Goal: Task Accomplishment & Management: Use online tool/utility

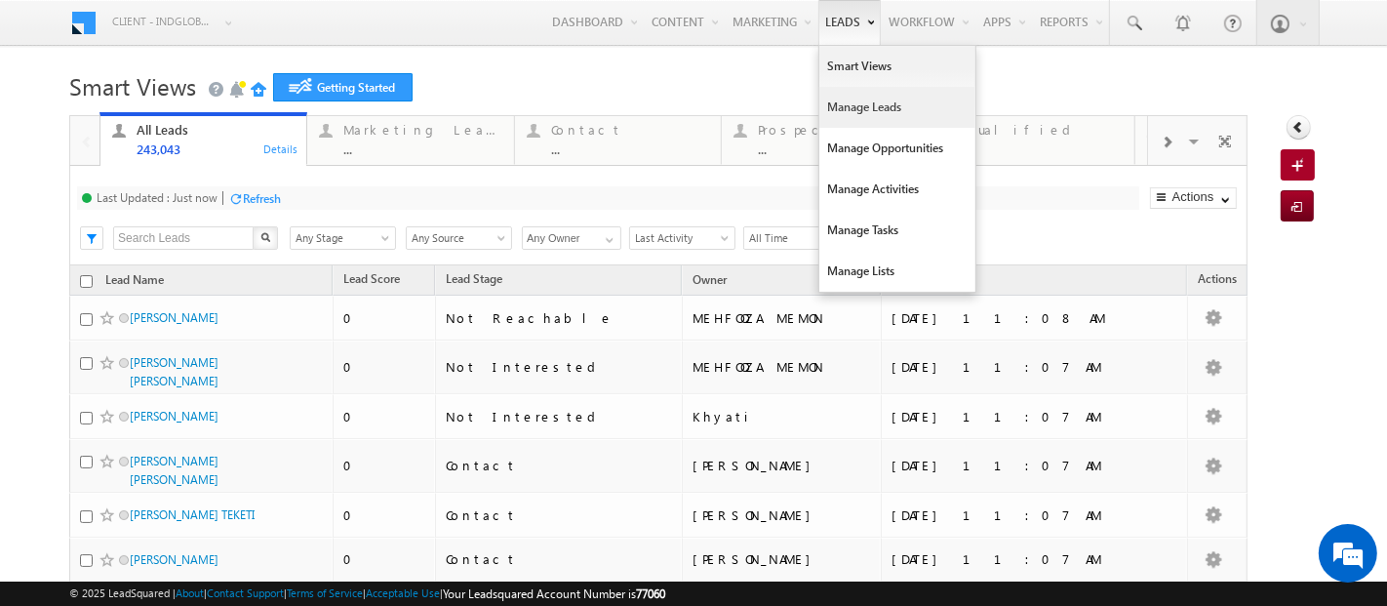
click at [838, 113] on link "Manage Leads" at bounding box center [897, 107] width 156 height 41
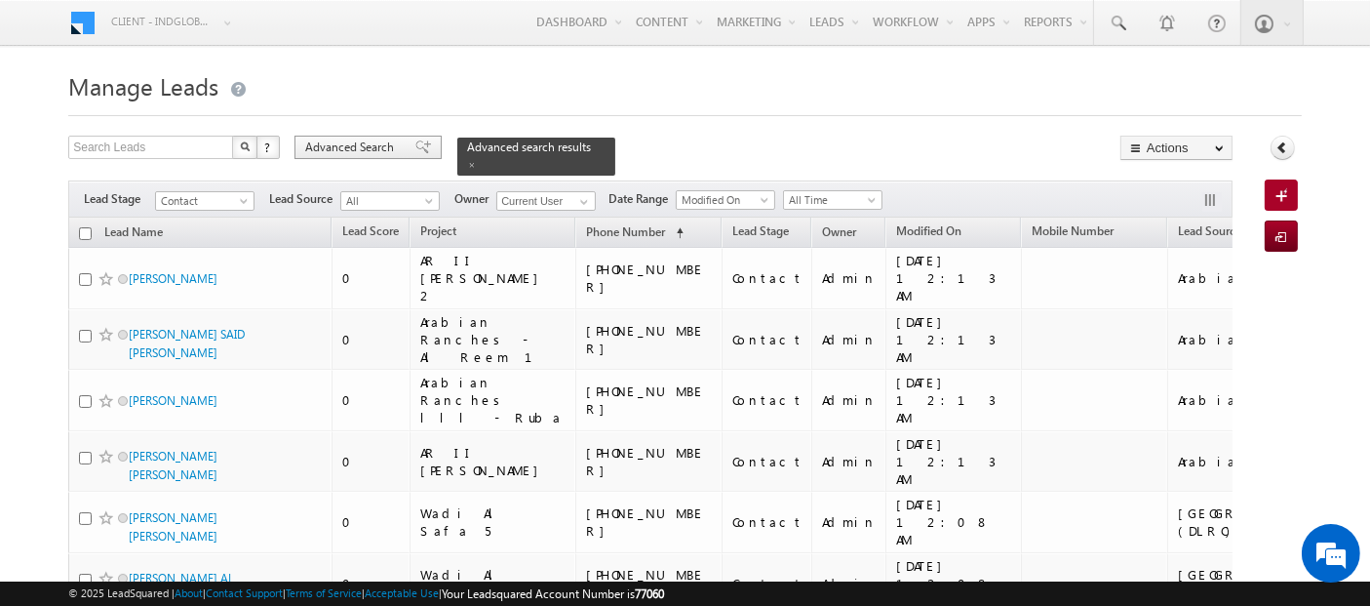
click at [348, 150] on span "Advanced Search" at bounding box center [352, 147] width 95 height 18
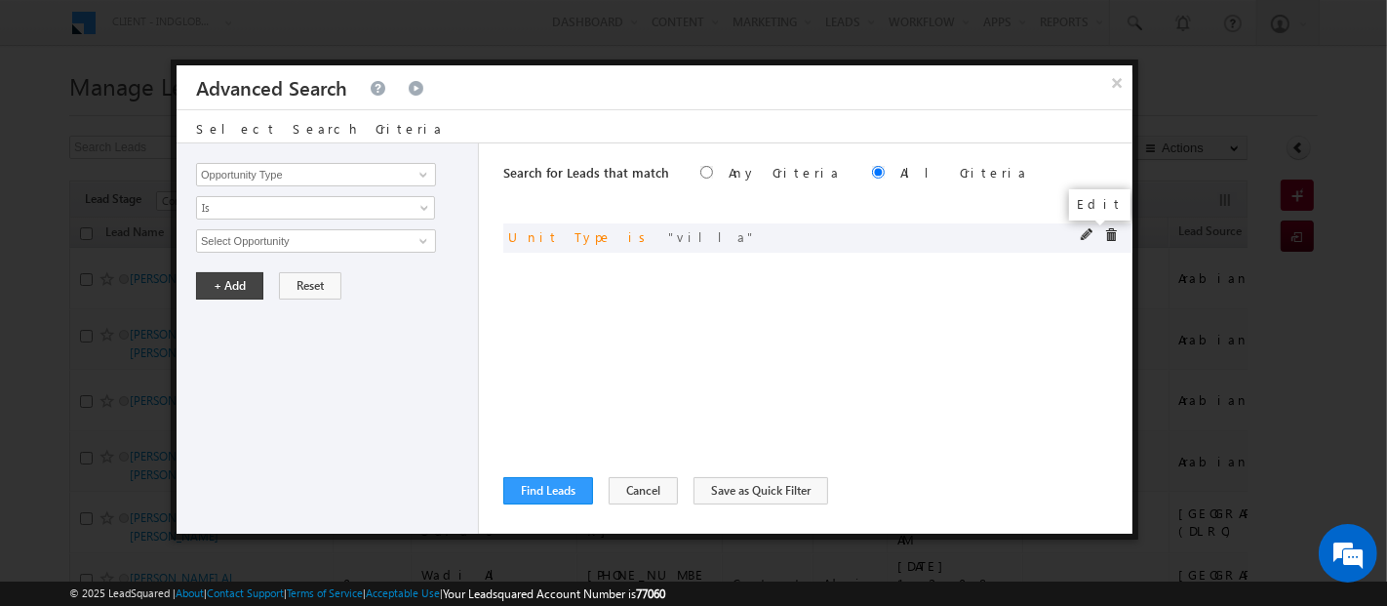
click at [1093, 229] on span at bounding box center [1087, 235] width 14 height 14
click at [251, 205] on span "Is" at bounding box center [303, 208] width 212 height 18
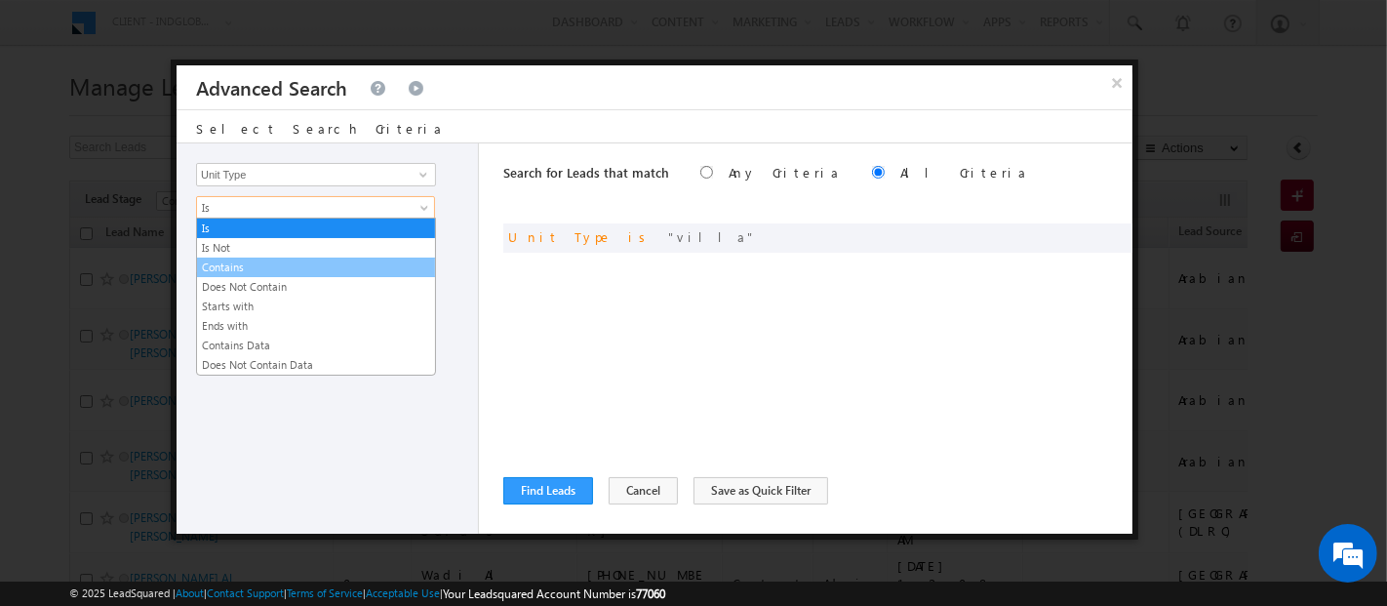
click at [252, 268] on link "Contains" at bounding box center [316, 267] width 238 height 18
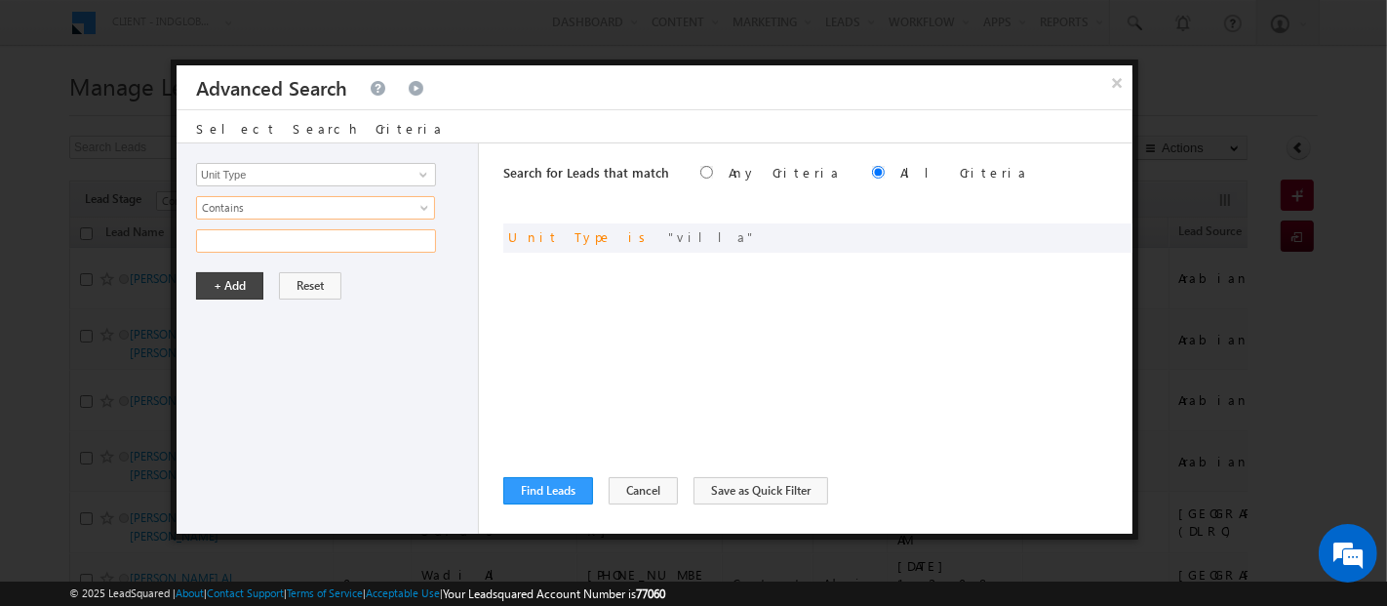
click at [225, 238] on input "text" at bounding box center [316, 240] width 240 height 23
type input "Town"
click at [234, 284] on button "+ Add" at bounding box center [229, 285] width 67 height 27
click at [551, 492] on button "Find Leads" at bounding box center [548, 490] width 90 height 27
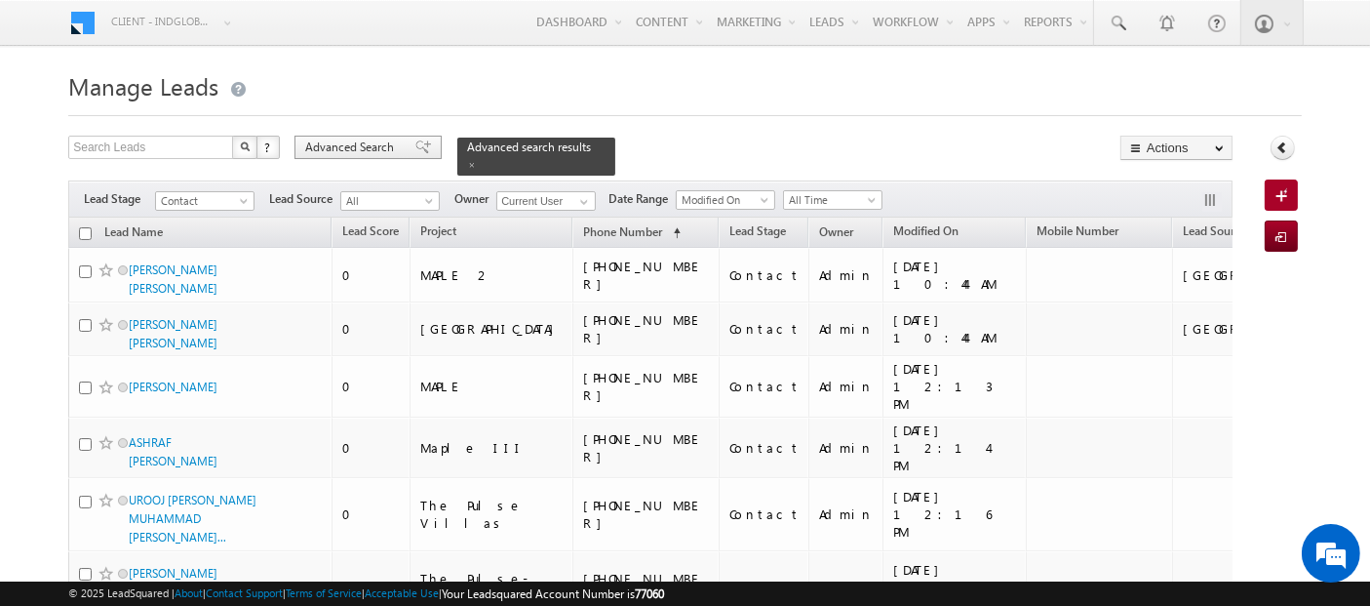
click at [351, 136] on div "Advanced Search" at bounding box center [367, 147] width 147 height 23
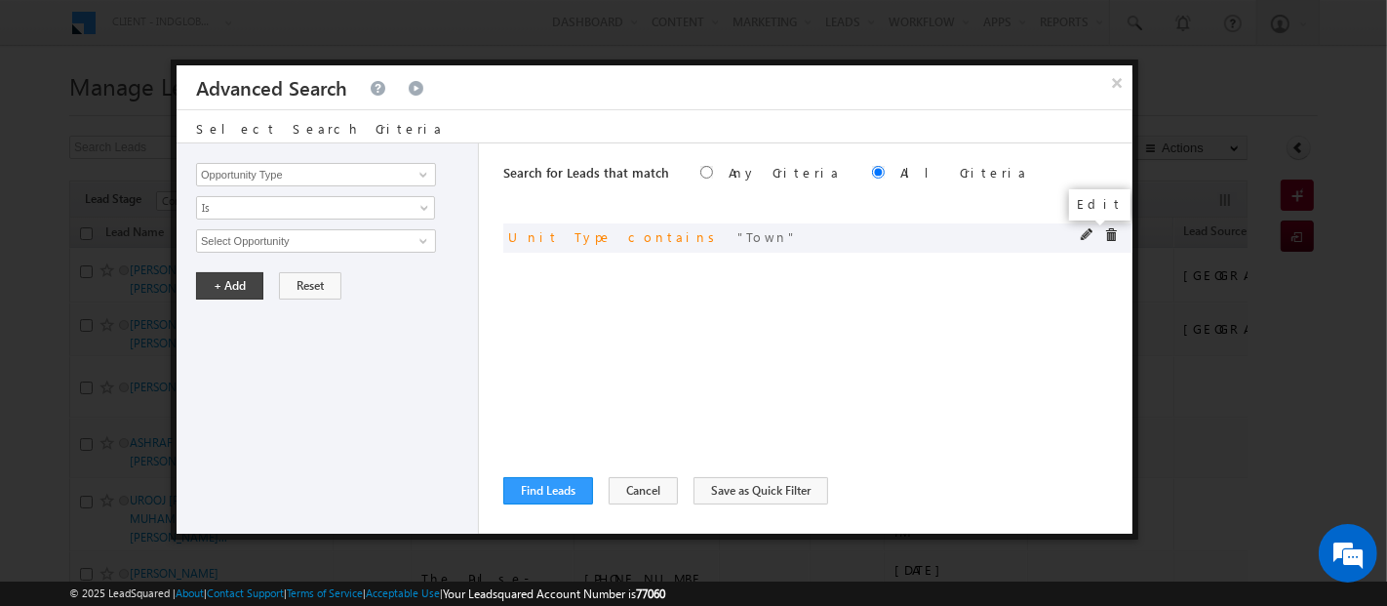
click at [1084, 229] on span at bounding box center [1087, 235] width 14 height 14
click at [216, 238] on input "Town" at bounding box center [316, 240] width 240 height 23
type input "Villa"
click at [234, 282] on button "+ Add" at bounding box center [229, 285] width 67 height 27
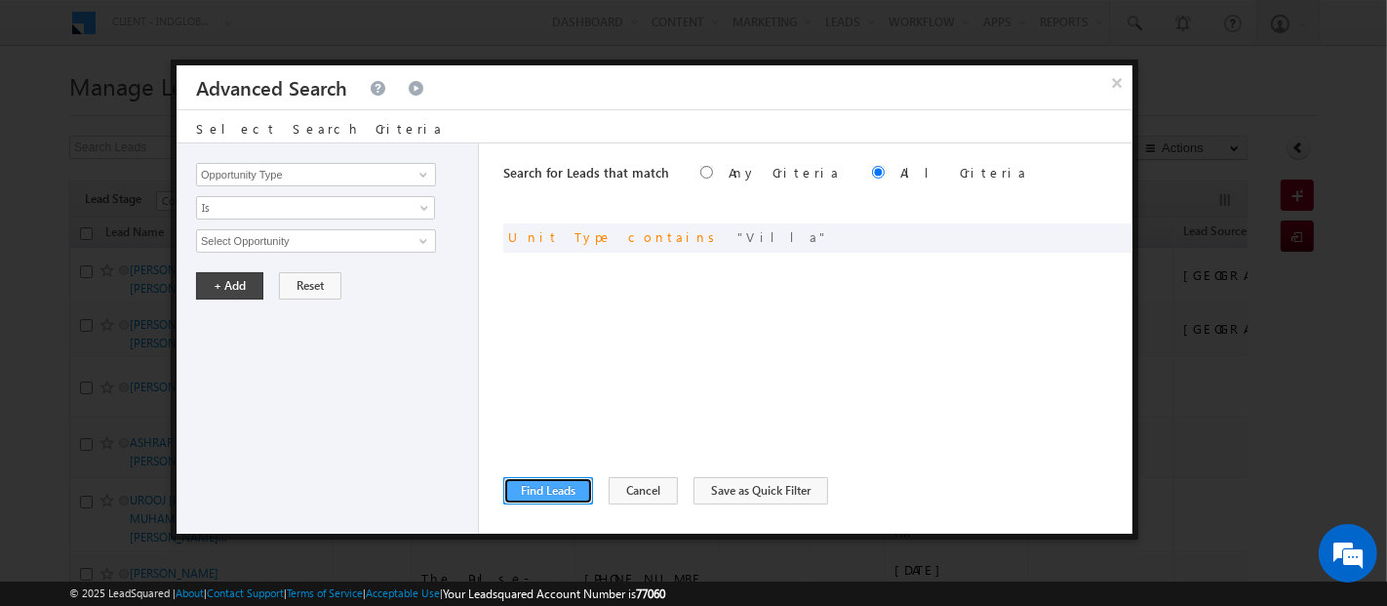
click at [552, 492] on button "Find Leads" at bounding box center [548, 490] width 90 height 27
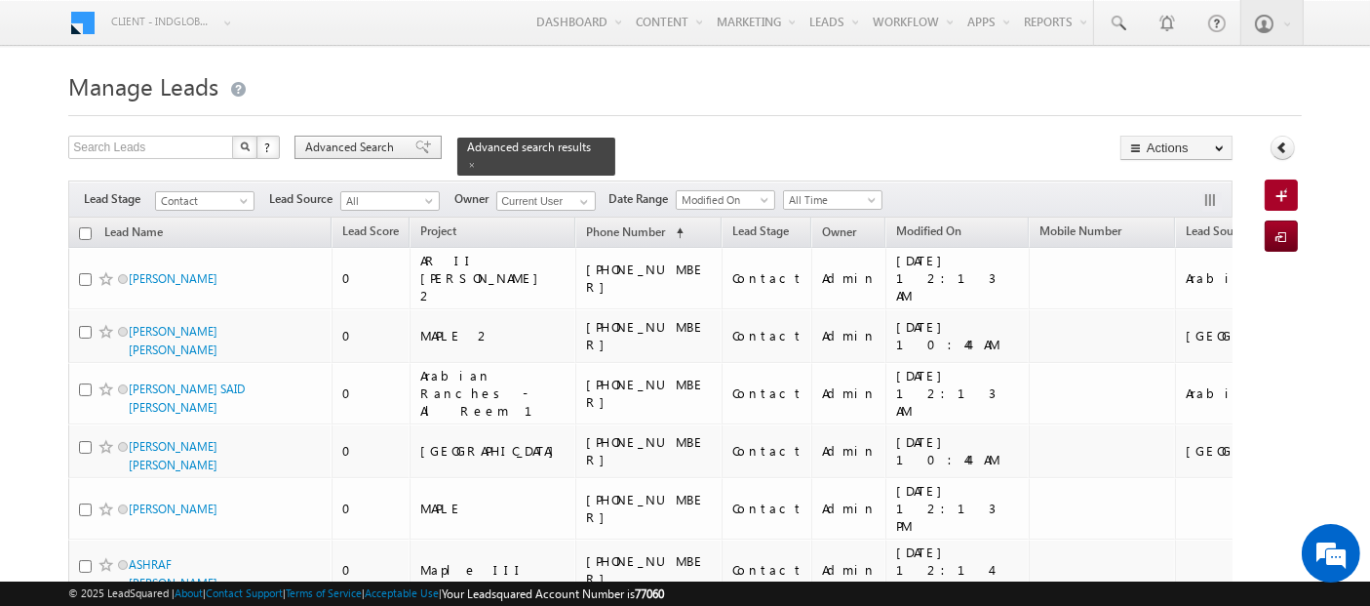
click at [385, 147] on span "Advanced Search" at bounding box center [352, 147] width 95 height 18
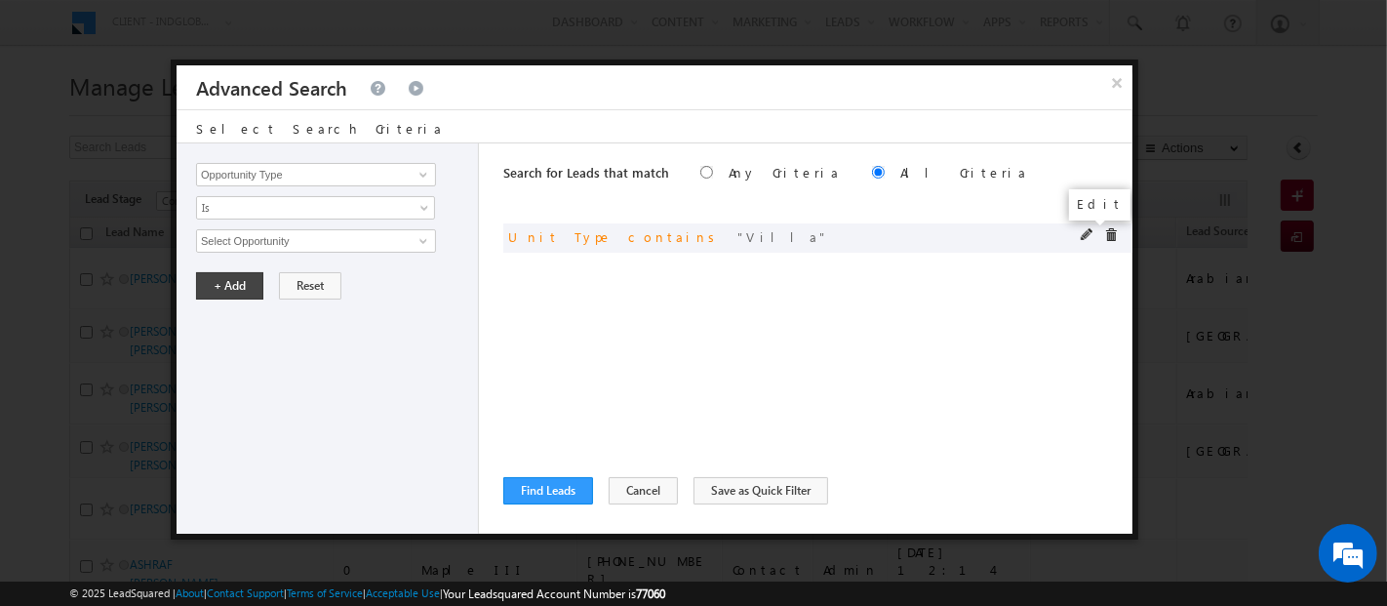
click at [1087, 233] on span at bounding box center [1087, 235] width 14 height 14
click at [631, 494] on button "Cancel" at bounding box center [642, 490] width 69 height 27
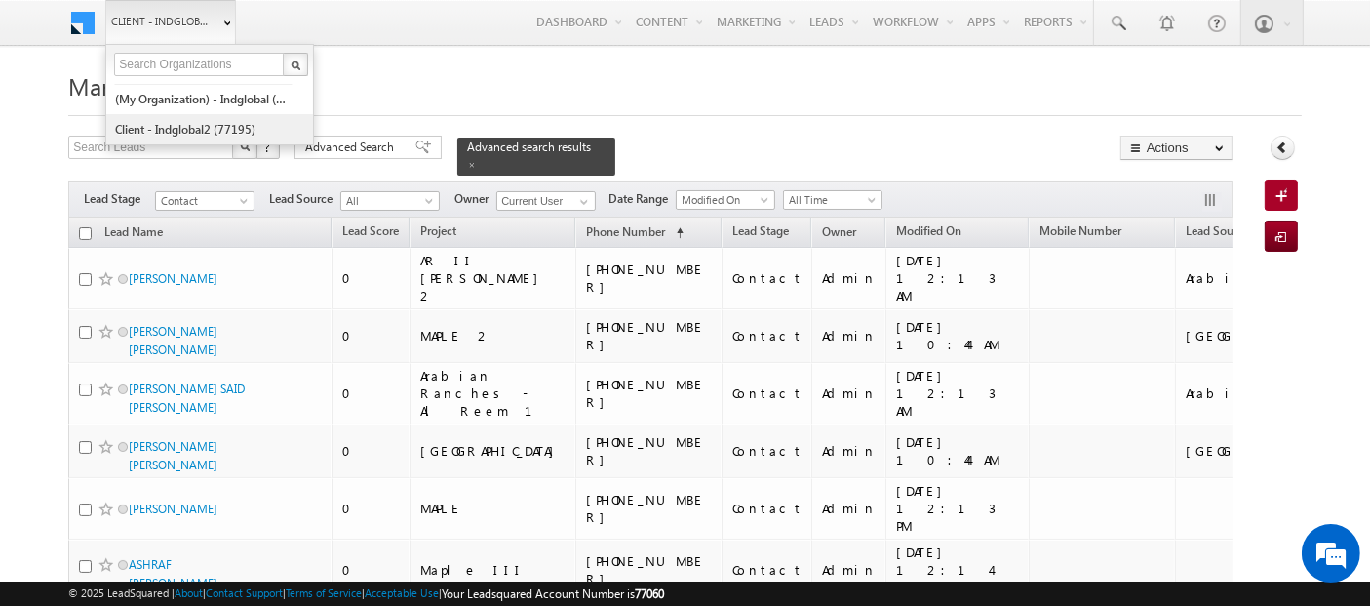
click at [199, 130] on link "Client - indglobal2 (77195)" at bounding box center [203, 129] width 178 height 30
